Goal: Book appointment/travel/reservation

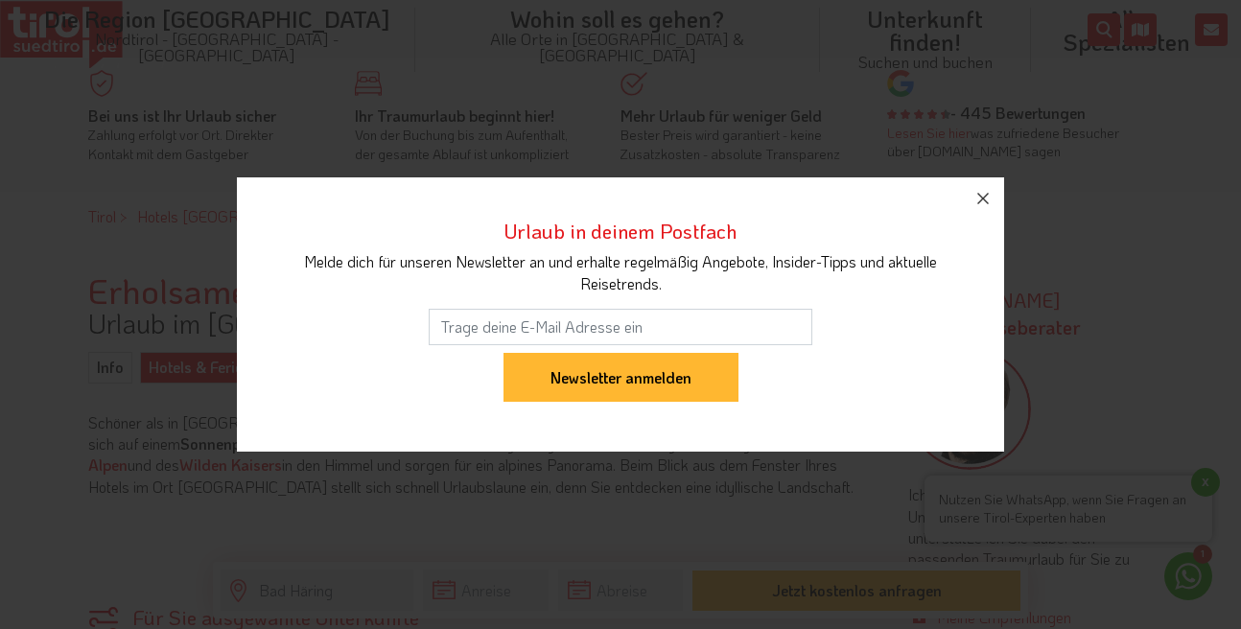
scroll to position [437, 0]
click at [992, 189] on icon "button" at bounding box center [982, 198] width 23 height 23
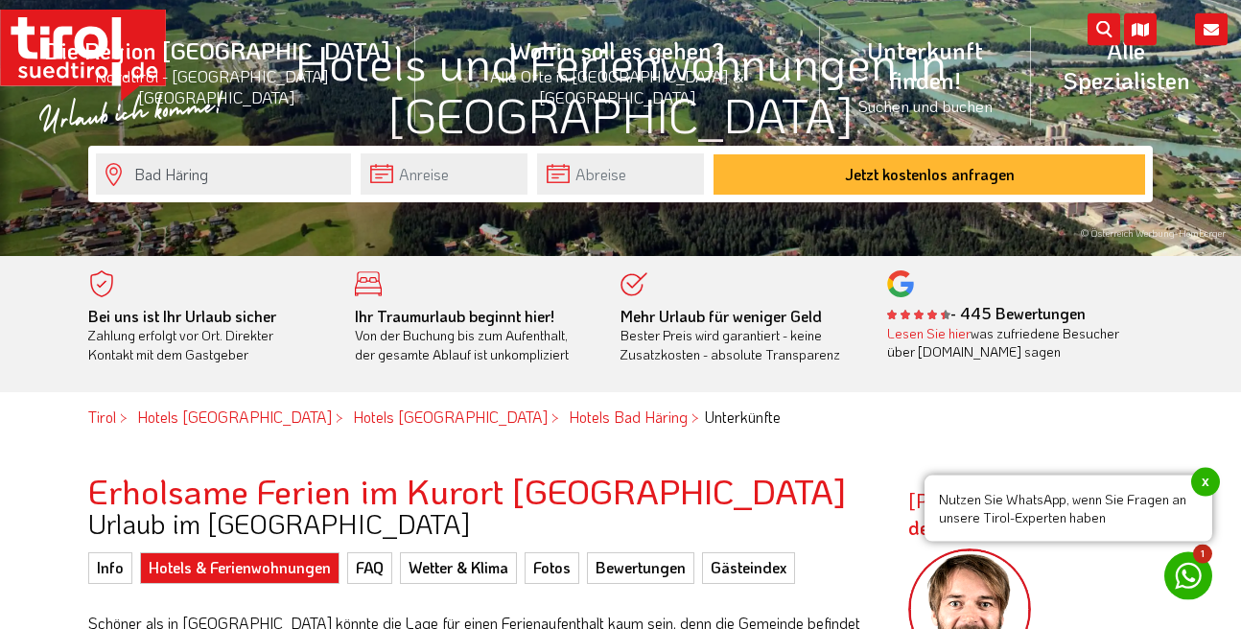
scroll to position [219, 0]
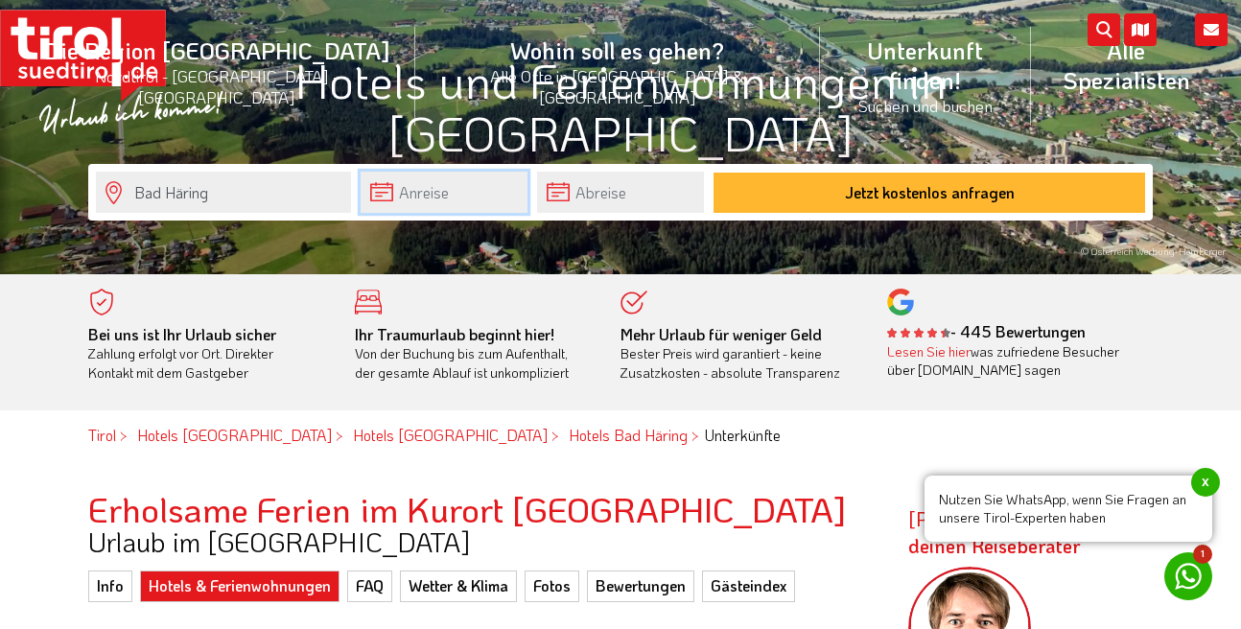
click at [385, 198] on input "text" at bounding box center [444, 192] width 167 height 41
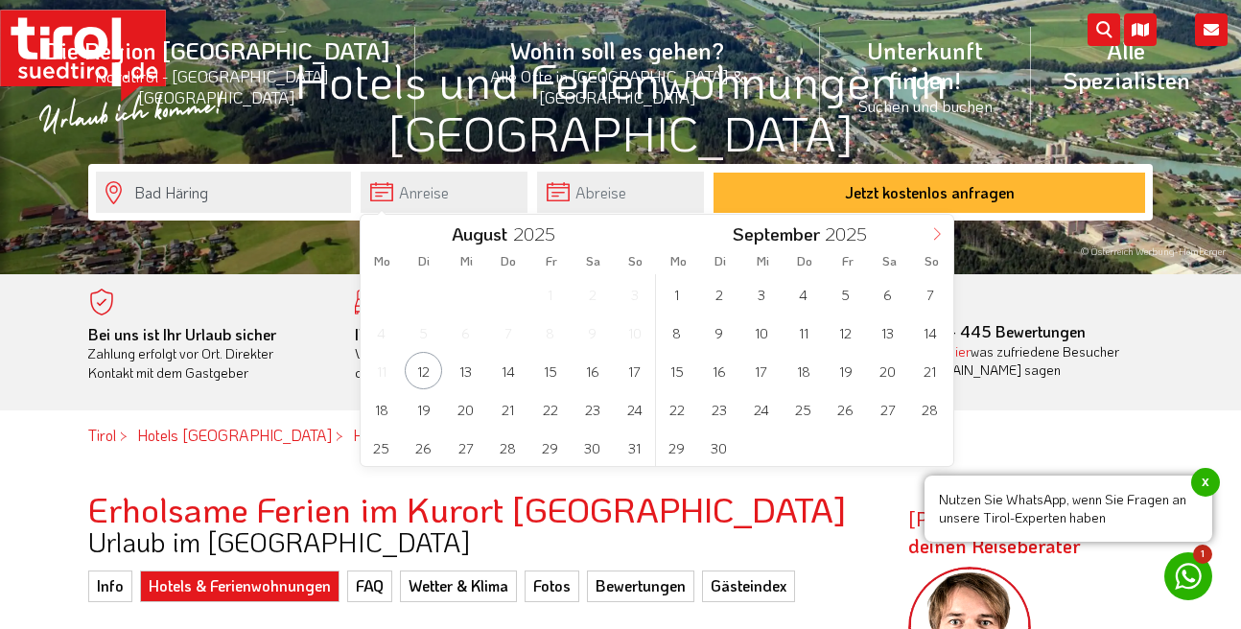
click at [932, 240] on icon at bounding box center [936, 233] width 13 height 13
type input "2026"
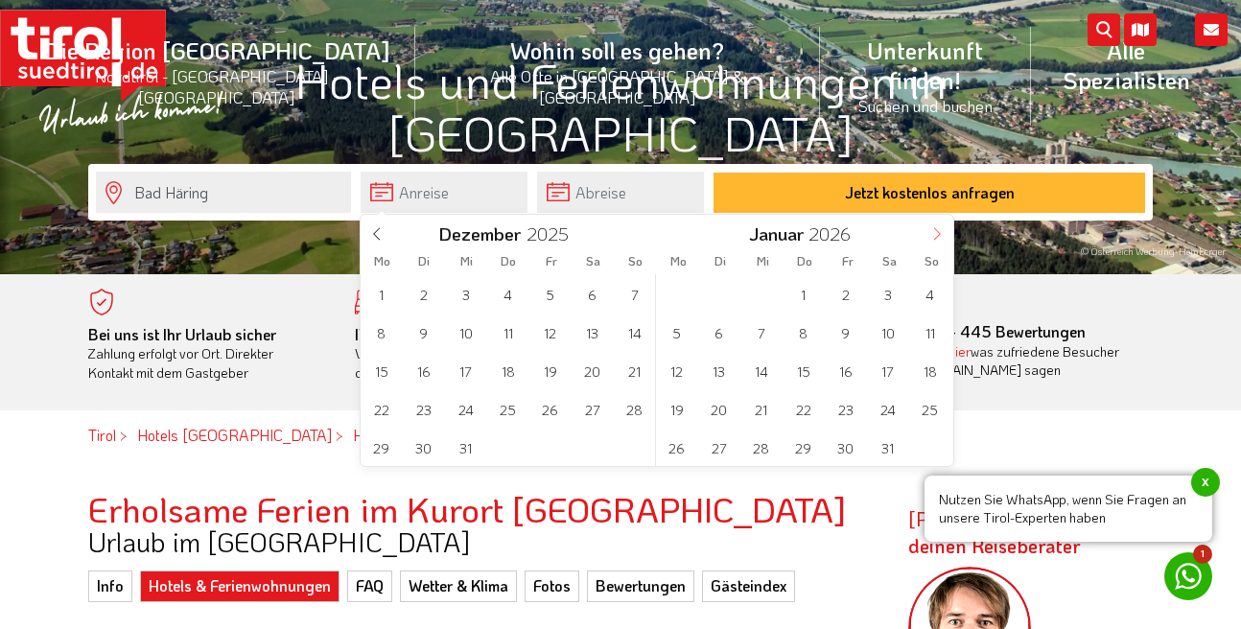
click at [932, 240] on icon at bounding box center [936, 233] width 13 height 13
type input "2026"
click at [932, 240] on icon at bounding box center [936, 233] width 13 height 13
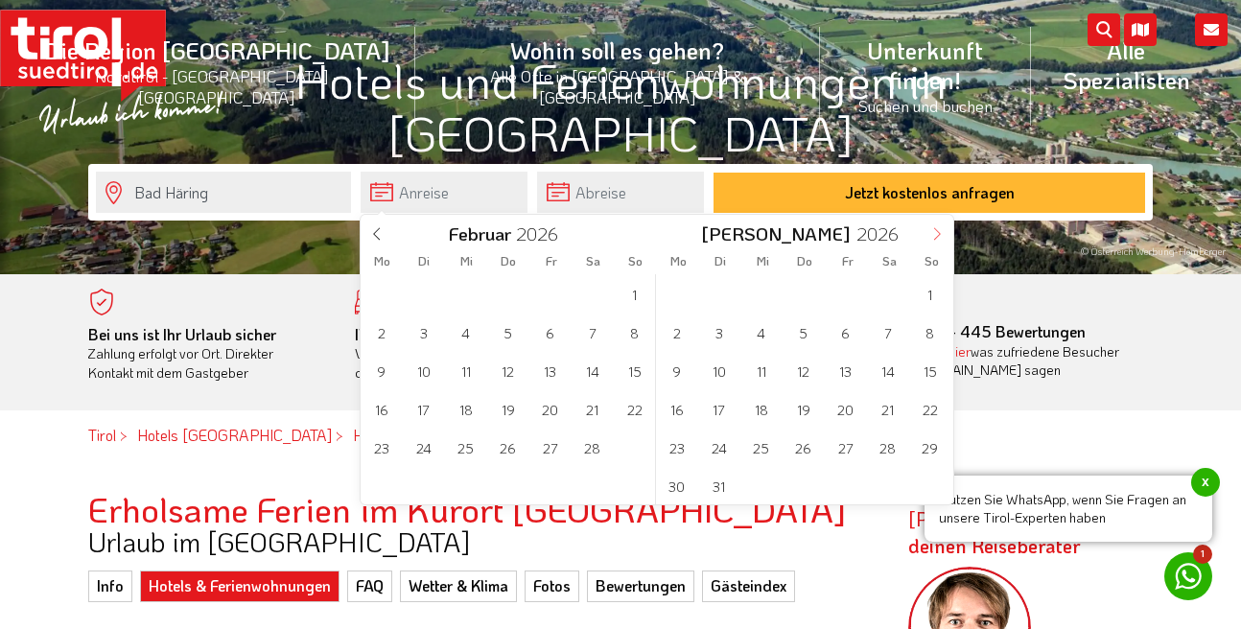
click at [932, 240] on icon at bounding box center [936, 233] width 13 height 13
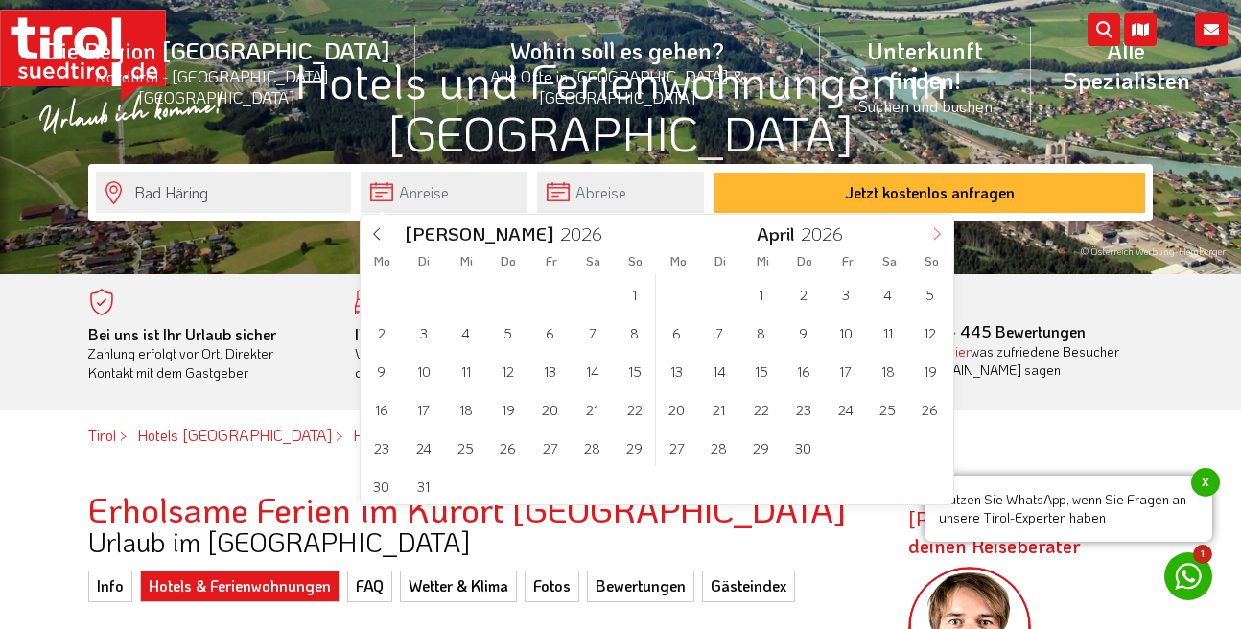
click at [932, 240] on icon at bounding box center [936, 233] width 13 height 13
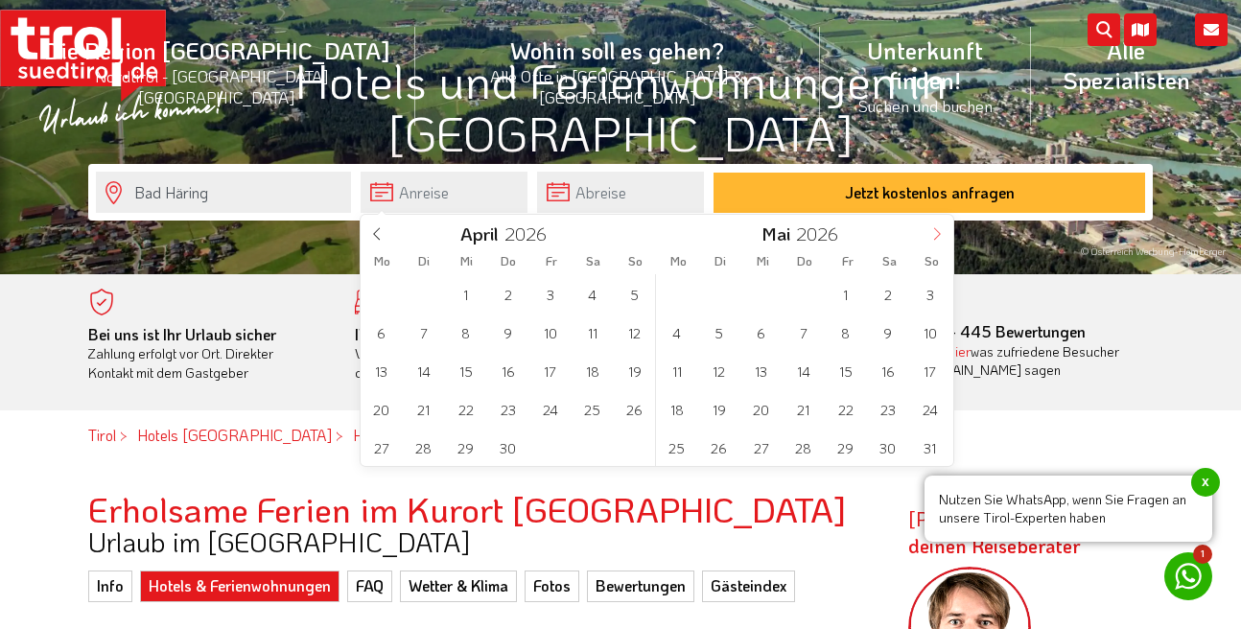
click at [932, 240] on icon at bounding box center [936, 233] width 13 height 13
click at [849, 292] on span "3" at bounding box center [845, 293] width 37 height 37
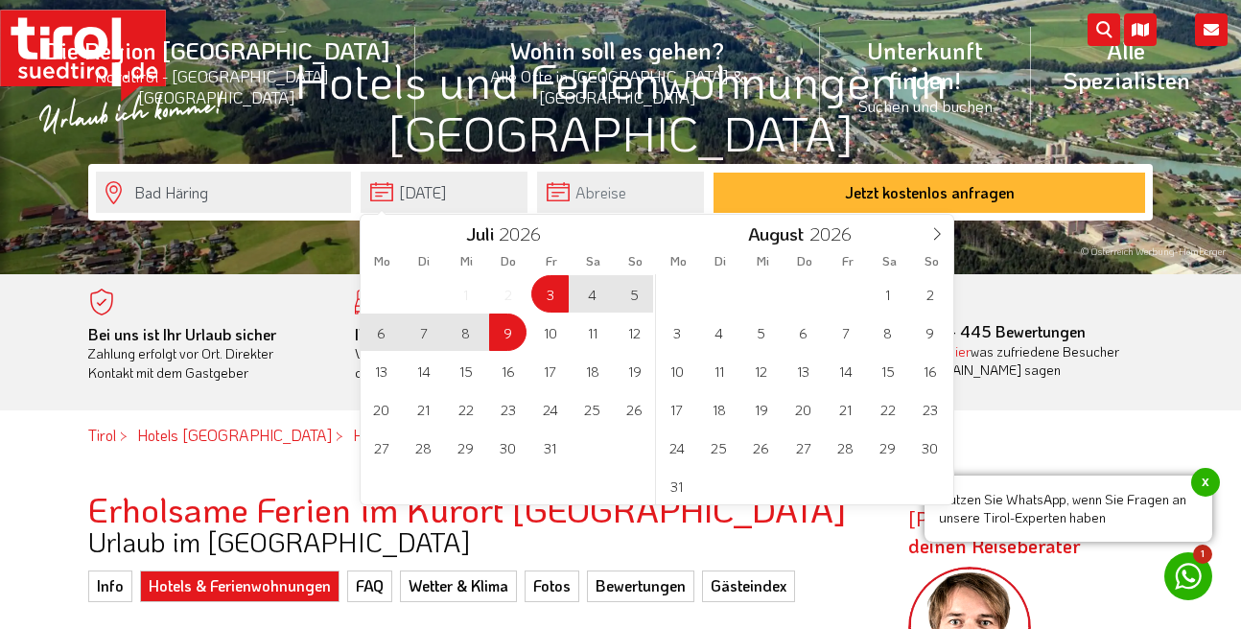
click at [503, 331] on span "9" at bounding box center [507, 332] width 37 height 37
type input "[DATE]"
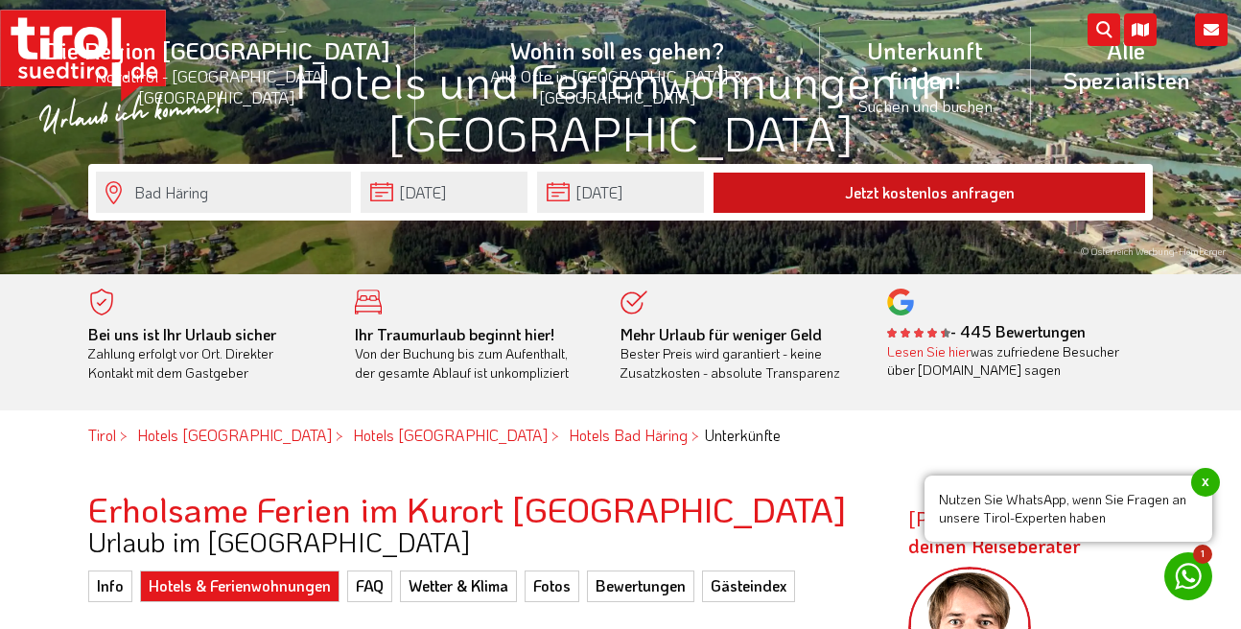
click at [901, 199] on button "Jetzt kostenlos anfragen" at bounding box center [928, 193] width 431 height 40
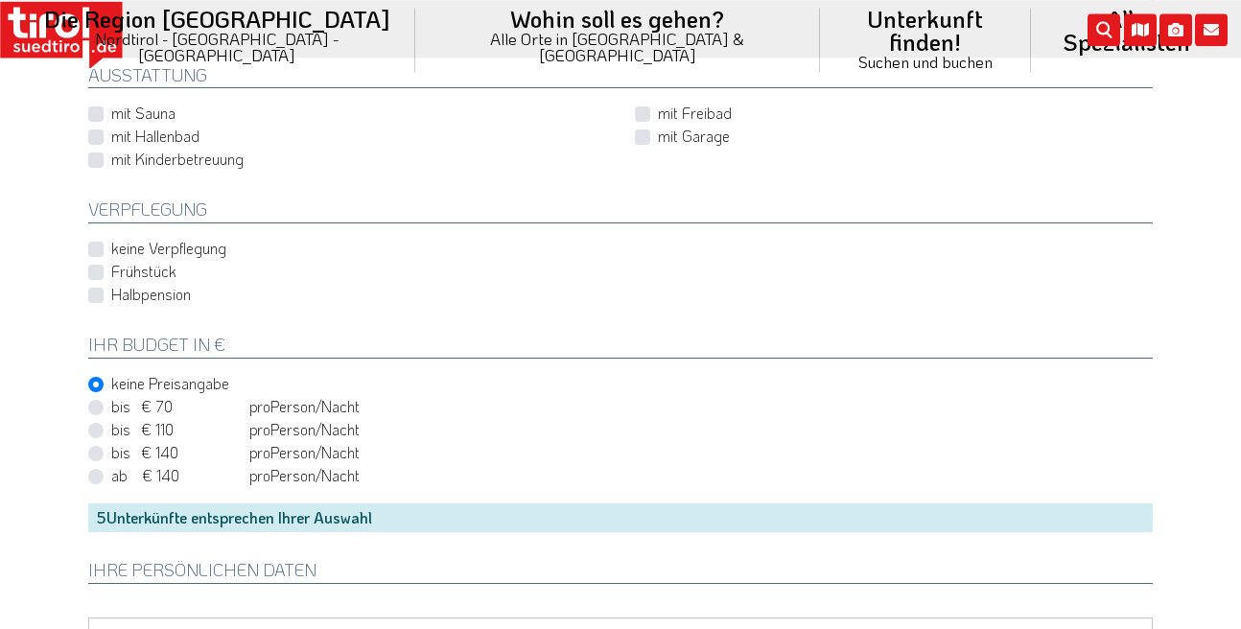
scroll to position [875, 0]
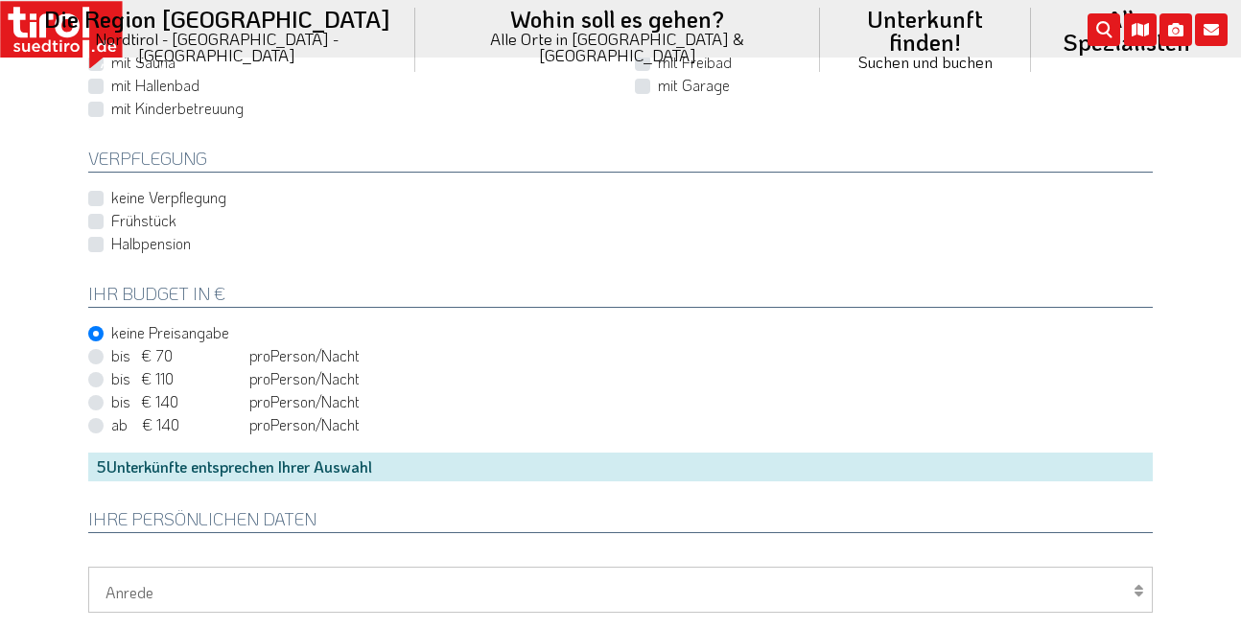
click at [111, 218] on label "Frühstück" at bounding box center [143, 220] width 65 height 21
click at [99, 218] on input "Frühstück" at bounding box center [624, 221] width 1064 height 12
checkbox input "true"
click at [111, 358] on label "bis € 70 bis CHF 65 pro Person Einheit /Nacht" at bounding box center [235, 355] width 248 height 21
click at [100, 358] on input "bis € 70 bis CHF 65 pro Person Einheit /Nacht" at bounding box center [624, 356] width 1064 height 12
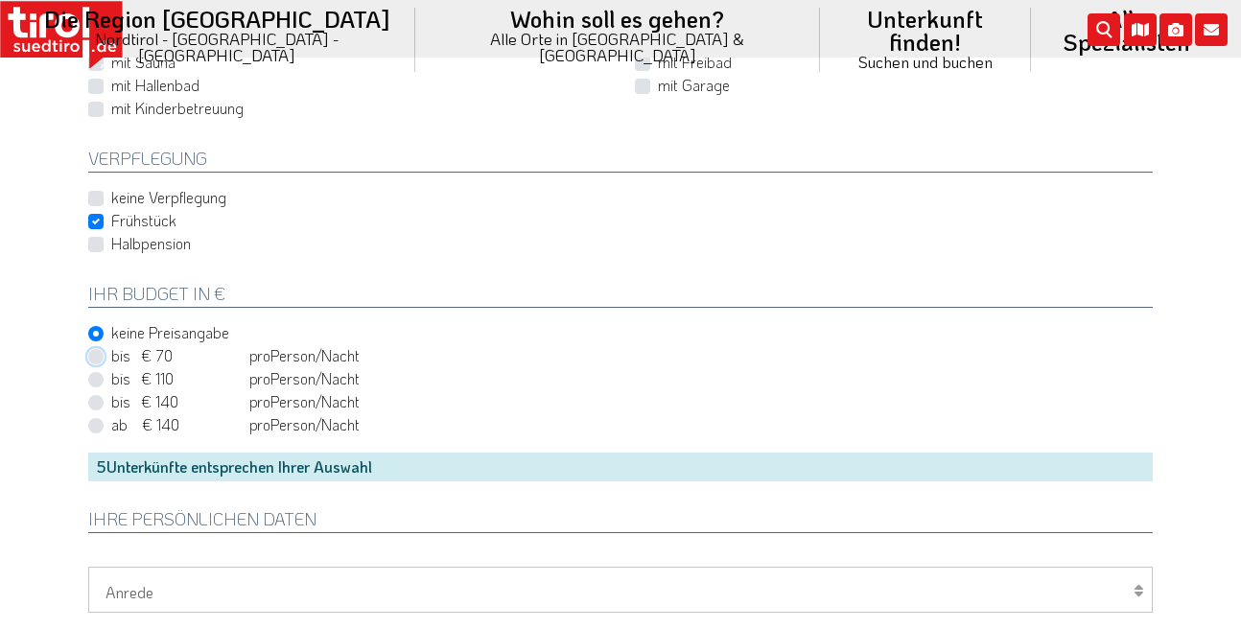
radio input "true"
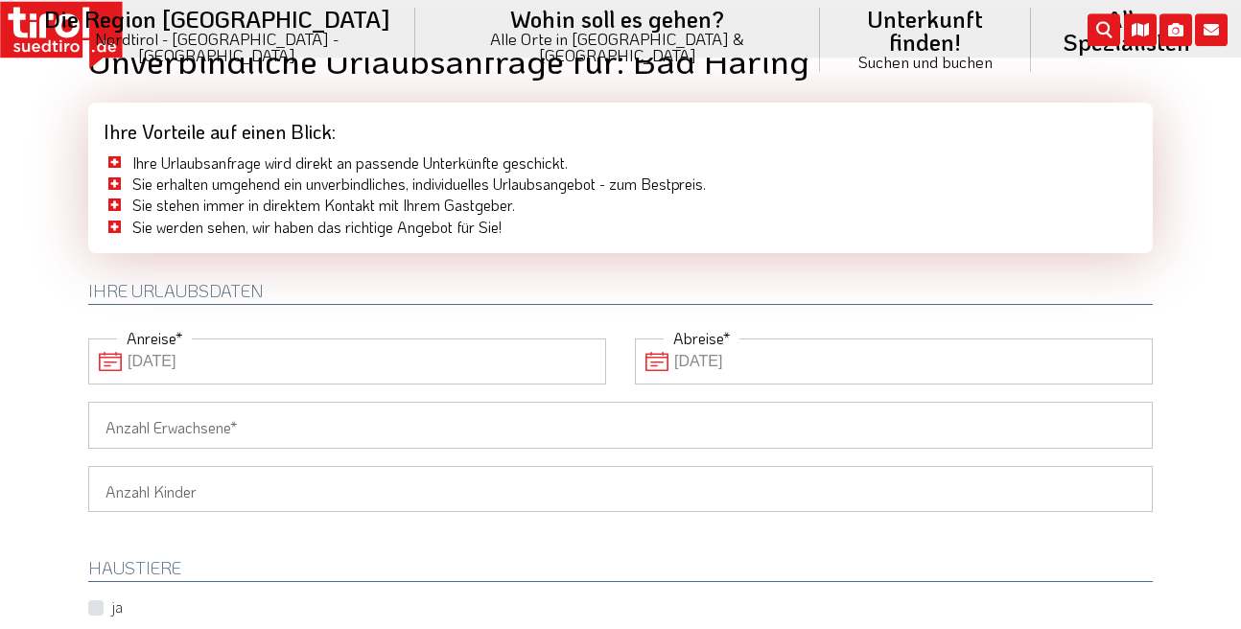
scroll to position [0, 0]
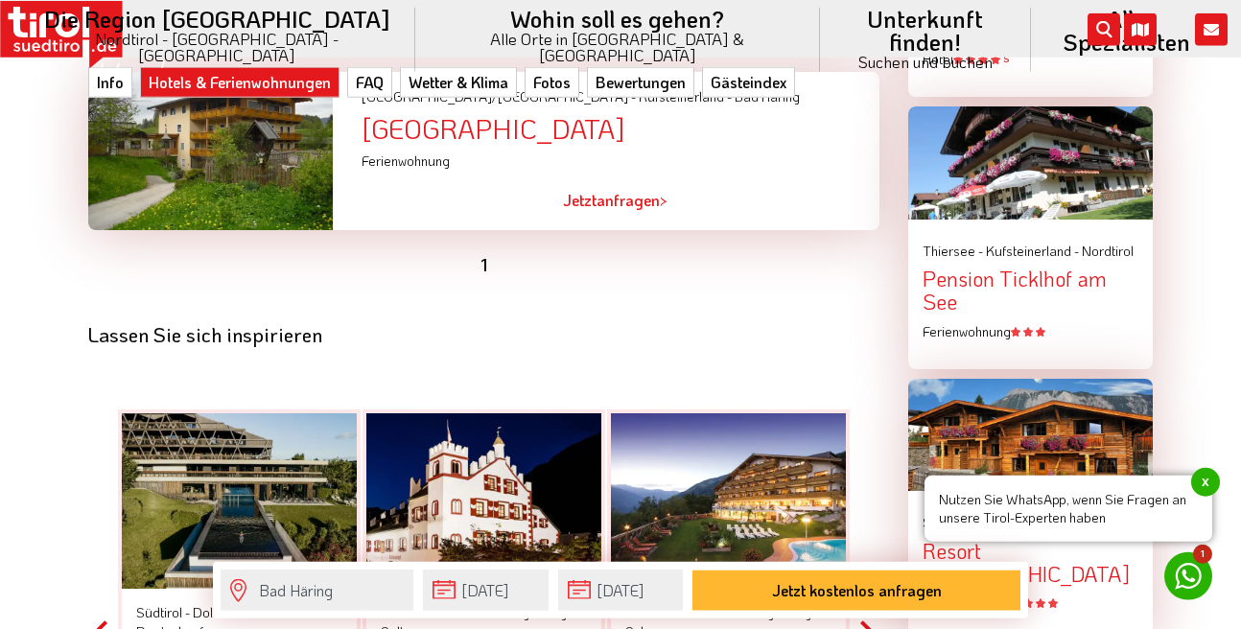
scroll to position [2296, 0]
